Goal: Transaction & Acquisition: Subscribe to service/newsletter

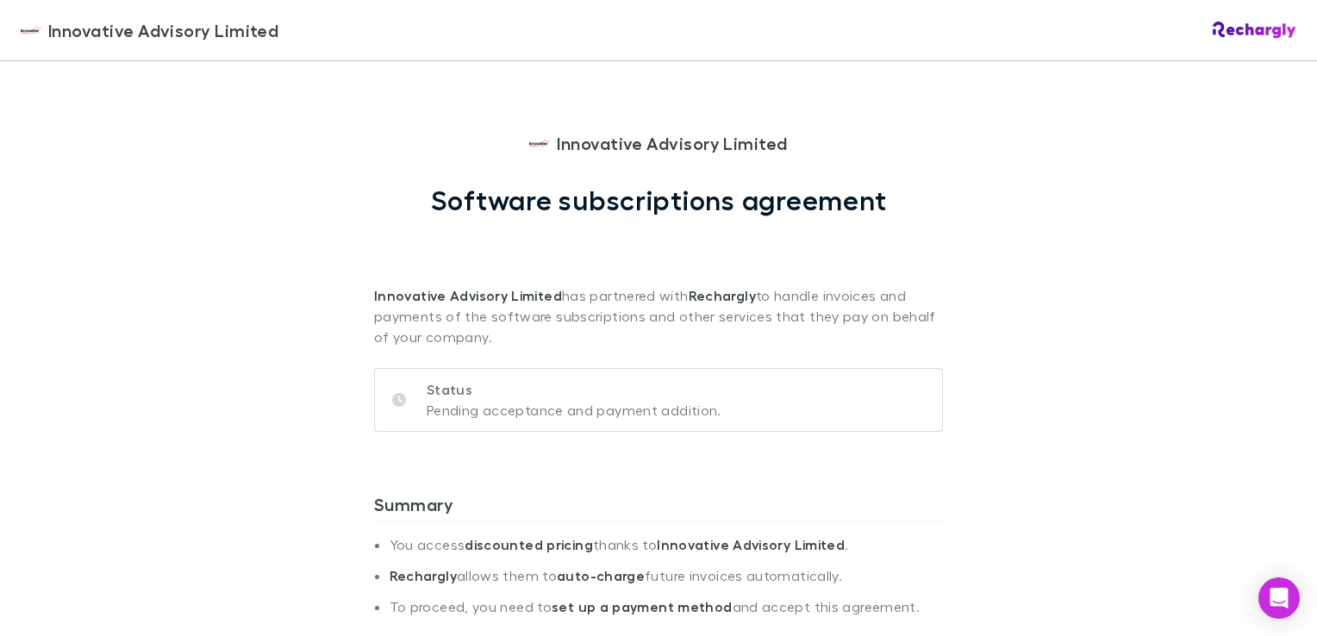
click at [1030, 175] on div "Innovative Advisory Limited Innovative Advisory Limited Software subscriptions …" at bounding box center [658, 318] width 1317 height 636
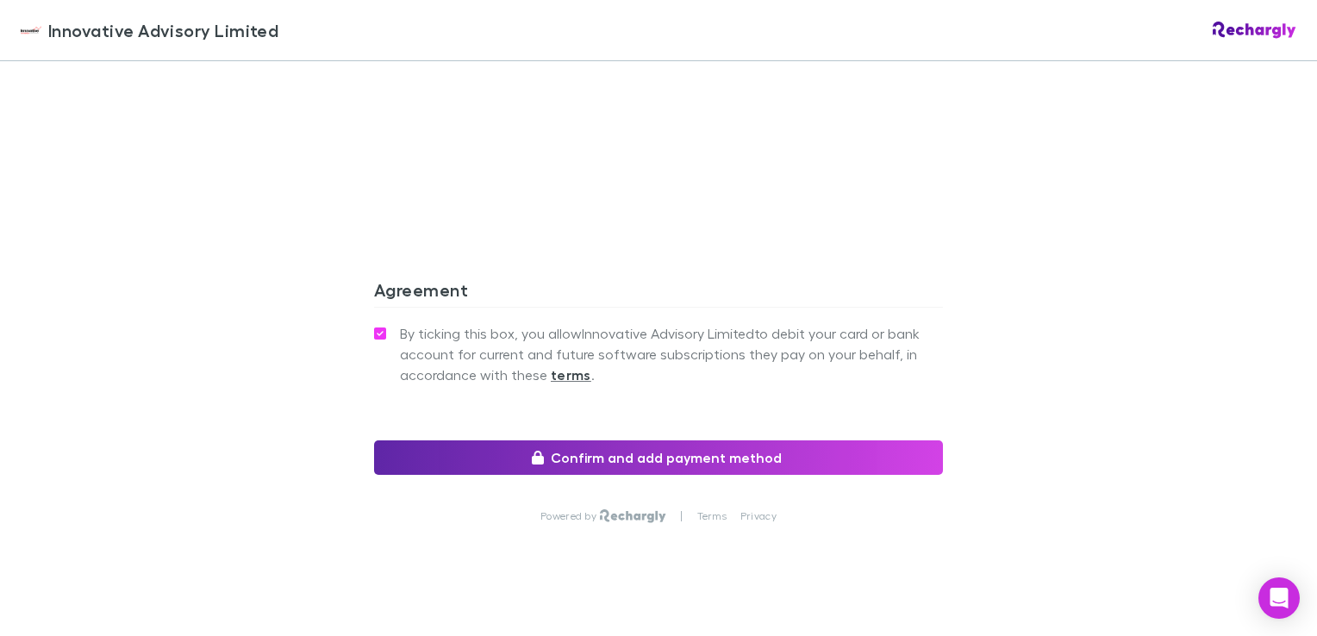
scroll to position [1575, 0]
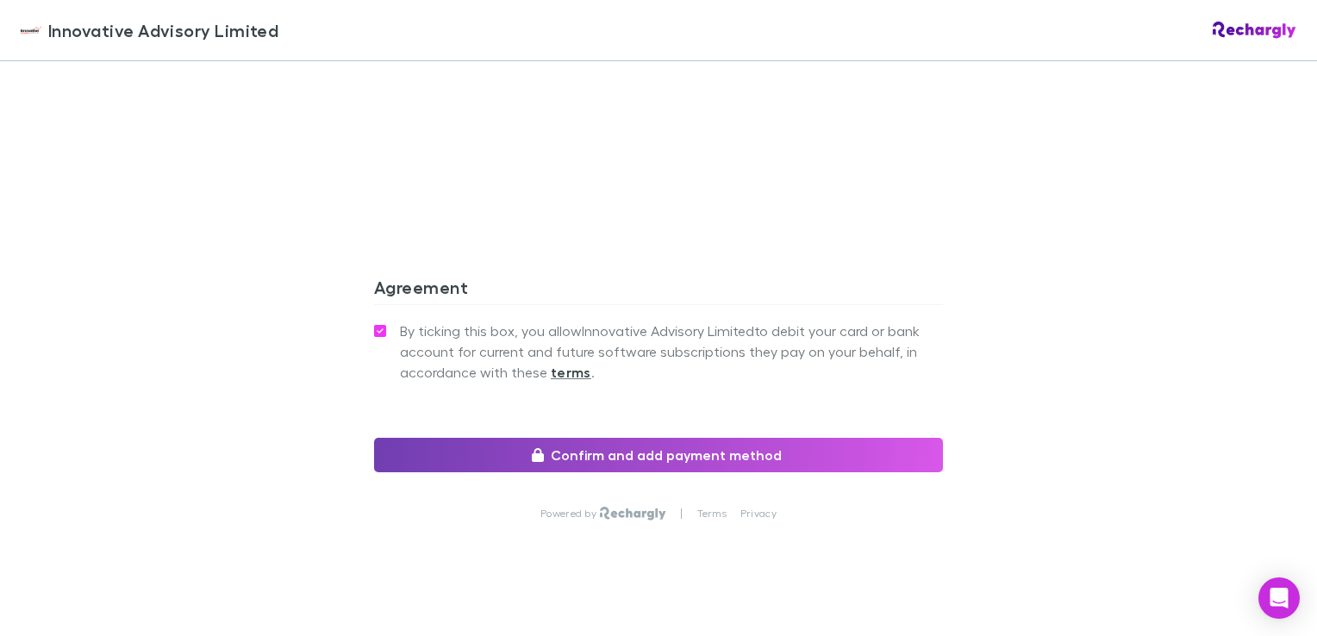
click at [627, 440] on button "Confirm and add payment method" at bounding box center [658, 455] width 569 height 34
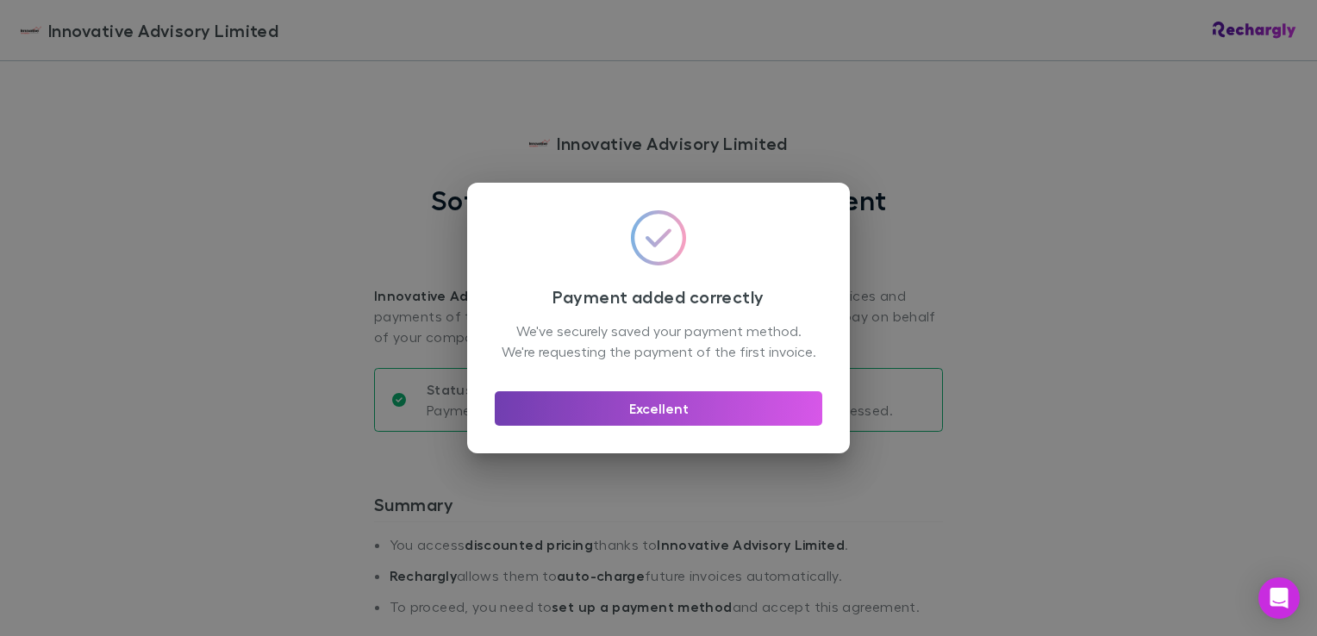
click at [709, 426] on button "Excellent" at bounding box center [659, 408] width 328 height 34
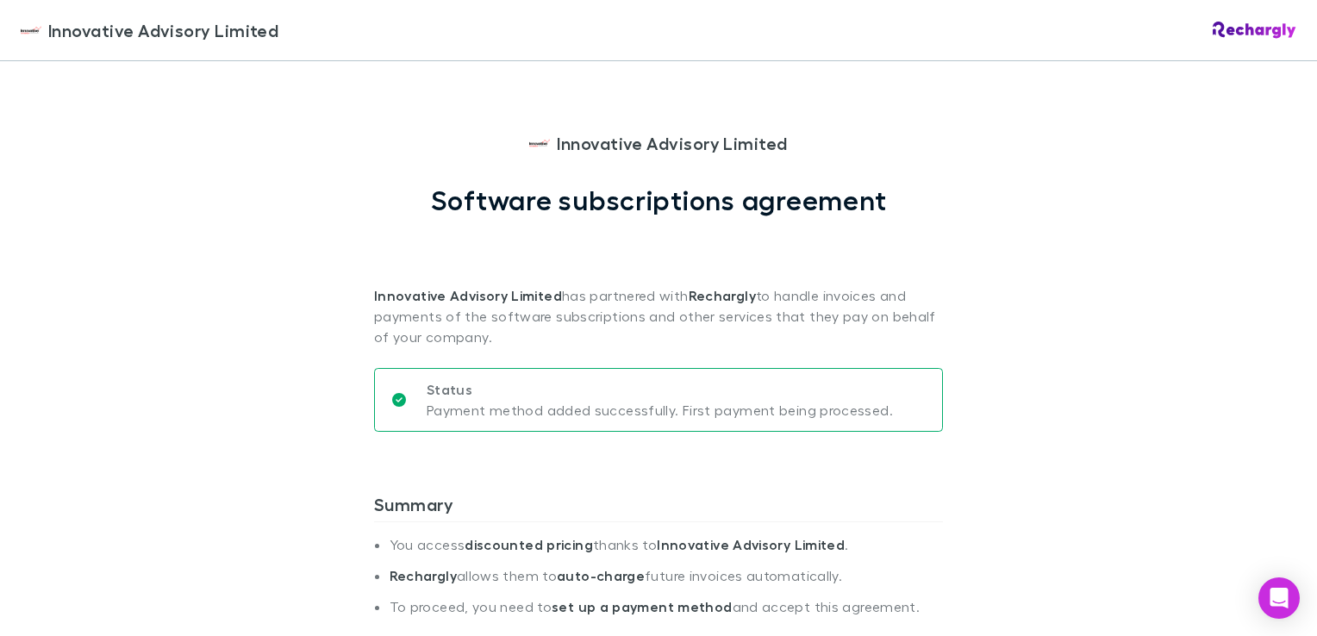
click at [271, 391] on div "Innovative Advisory Limited Innovative Advisory Limited Software subscriptions …" at bounding box center [658, 318] width 1317 height 636
